Goal: Book appointment/travel/reservation

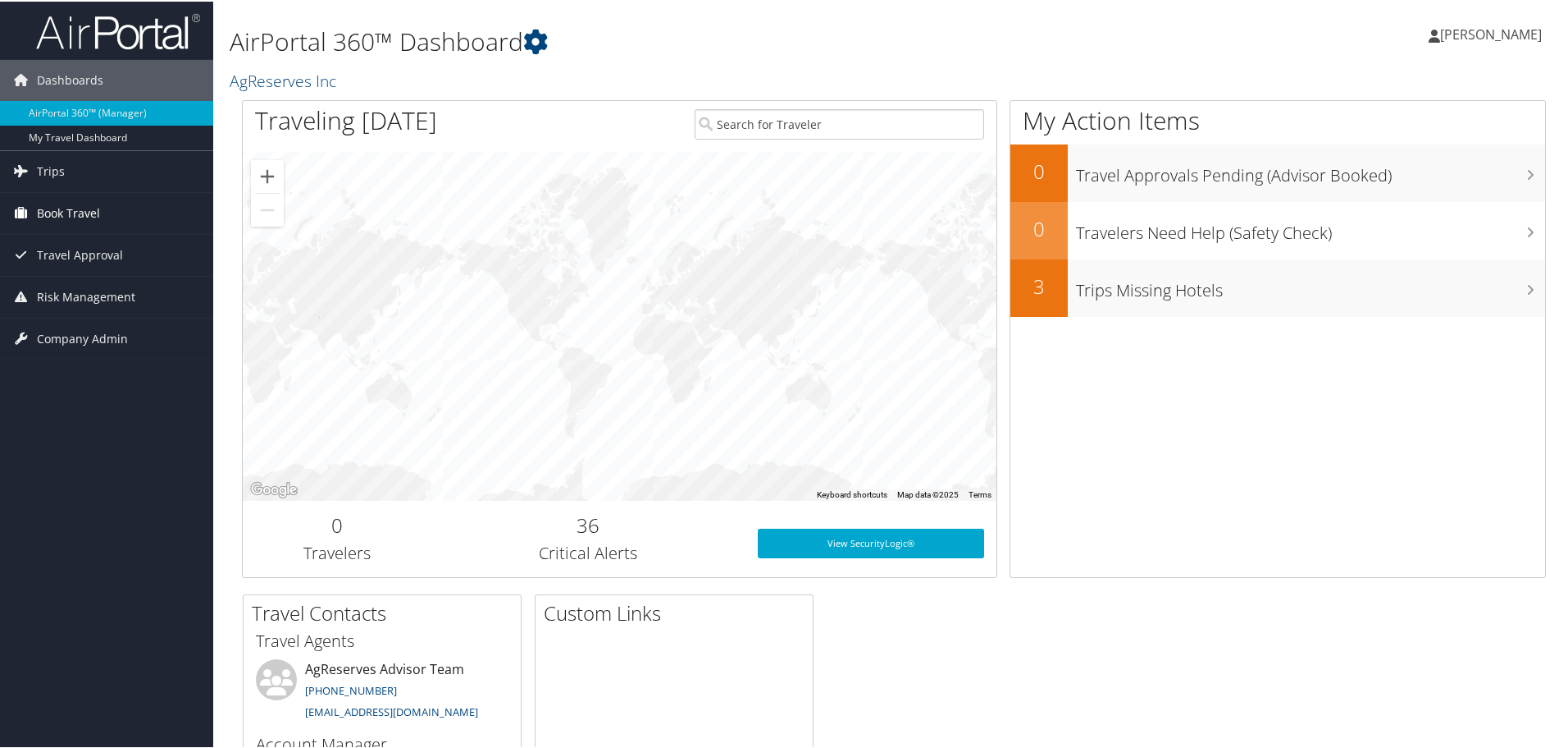
click at [112, 211] on link "Book Travel" at bounding box center [106, 212] width 213 height 41
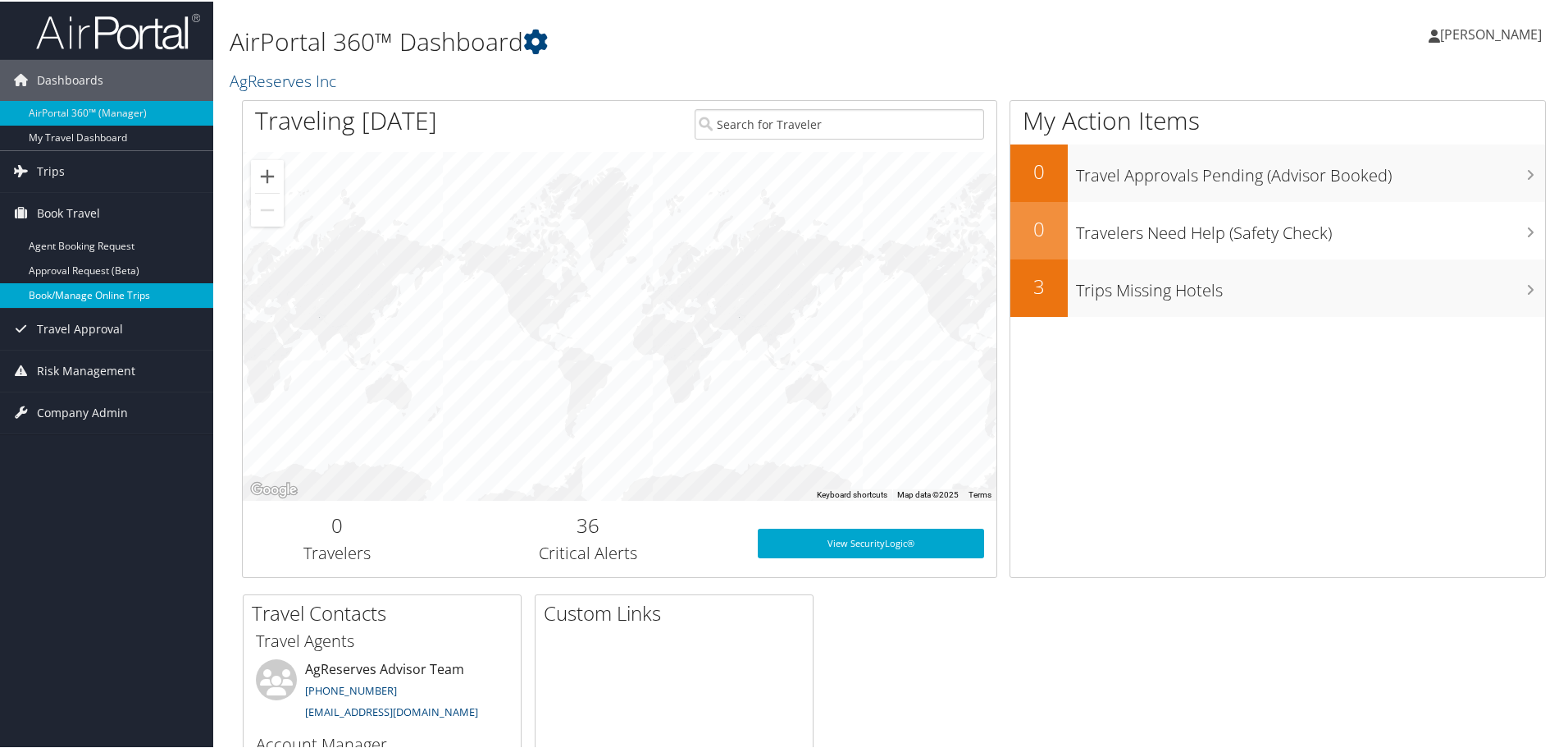
click at [137, 289] on link "Book/Manage Online Trips" at bounding box center [106, 293] width 213 height 24
